Goal: Task Accomplishment & Management: Use online tool/utility

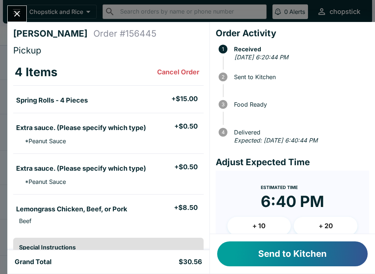
click at [291, 260] on button "Send to Kitchen" at bounding box center [292, 253] width 151 height 25
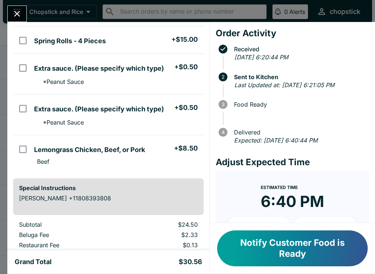
scroll to position [59, 0]
click at [12, 11] on icon "Close" at bounding box center [17, 14] width 10 height 10
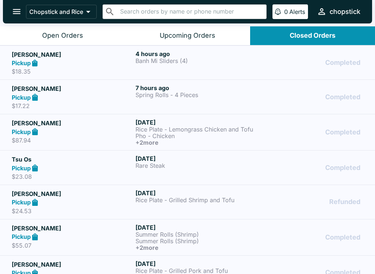
click at [70, 37] on div "Open Orders" at bounding box center [62, 36] width 41 height 8
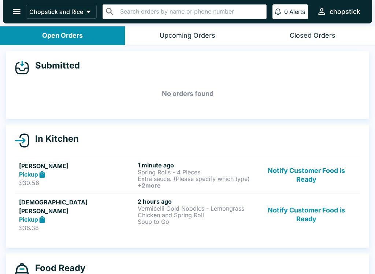
click at [139, 170] on p "Spring Rolls - 4 Pieces" at bounding box center [196, 172] width 116 height 7
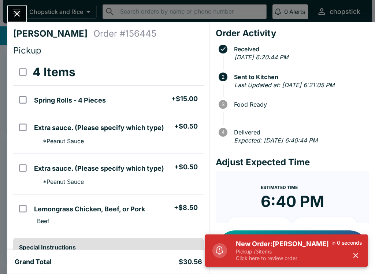
click at [18, 19] on icon "Close" at bounding box center [17, 14] width 10 height 10
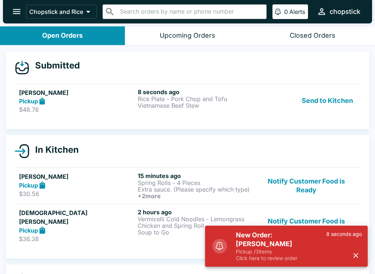
click at [328, 92] on button "Send to Kitchen" at bounding box center [327, 100] width 57 height 25
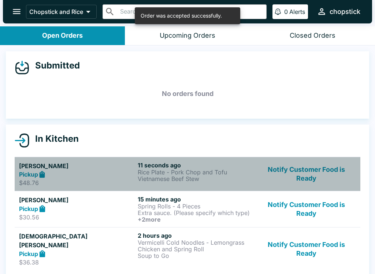
click at [148, 162] on h6 "11 seconds ago" at bounding box center [196, 165] width 116 height 7
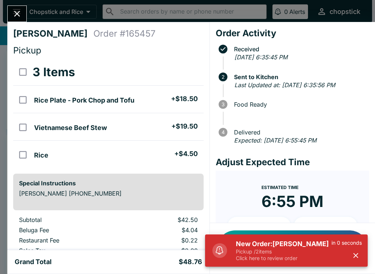
click at [264, 242] on h5 "New Order: [PERSON_NAME]" at bounding box center [284, 244] width 96 height 9
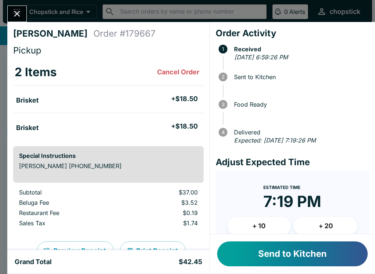
click at [244, 252] on button "Send to Kitchen" at bounding box center [292, 253] width 151 height 25
